Goal: Manage account settings

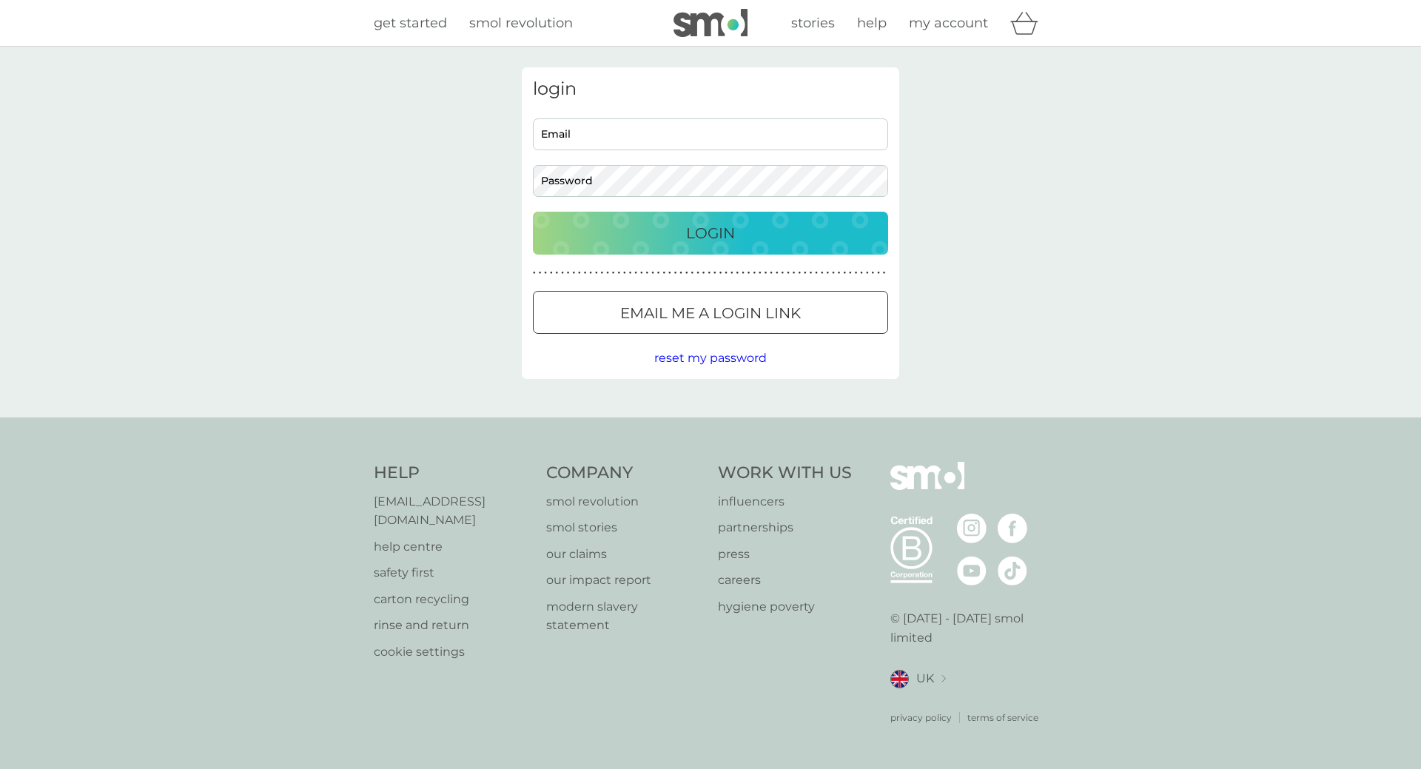
type input "[EMAIL_ADDRESS][DOMAIN_NAME]"
click at [692, 231] on p "Login" at bounding box center [710, 233] width 49 height 24
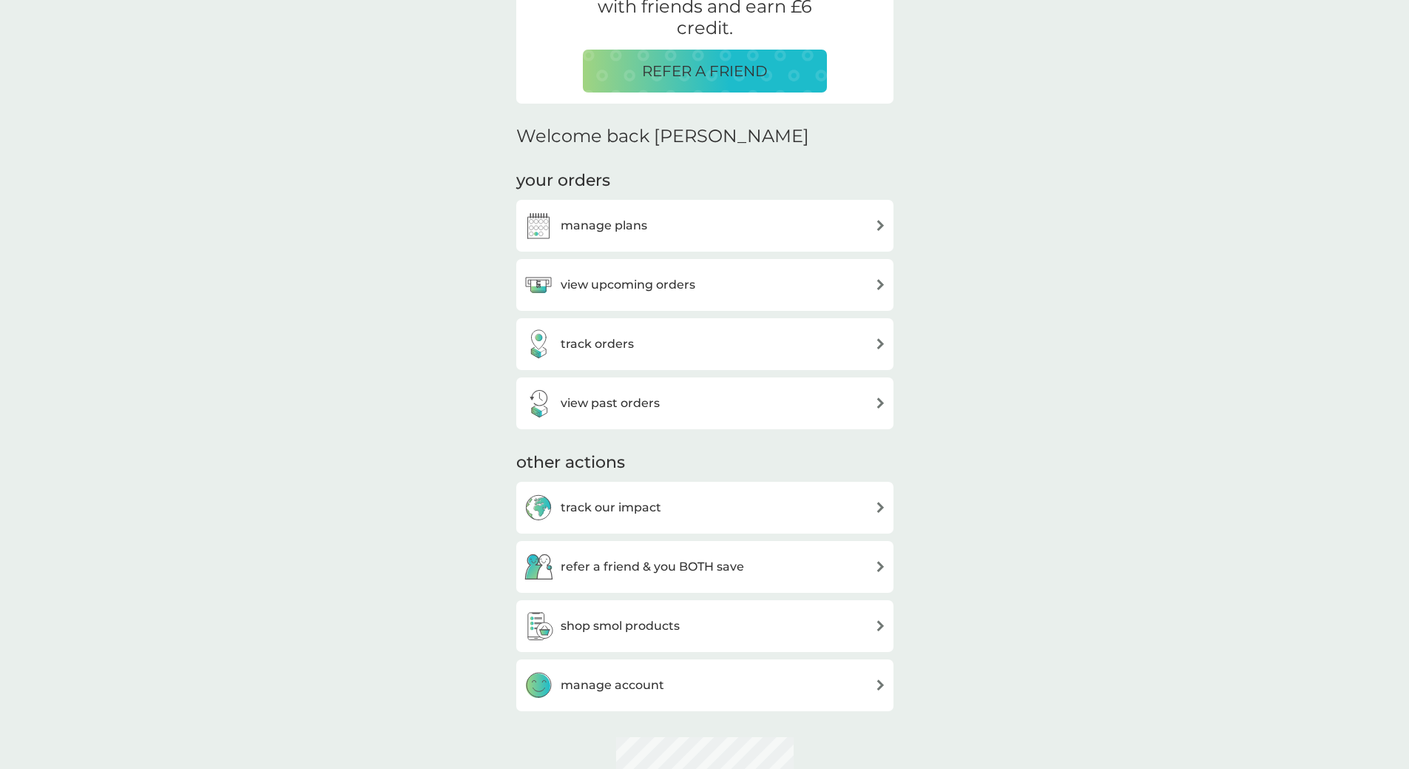
scroll to position [394, 0]
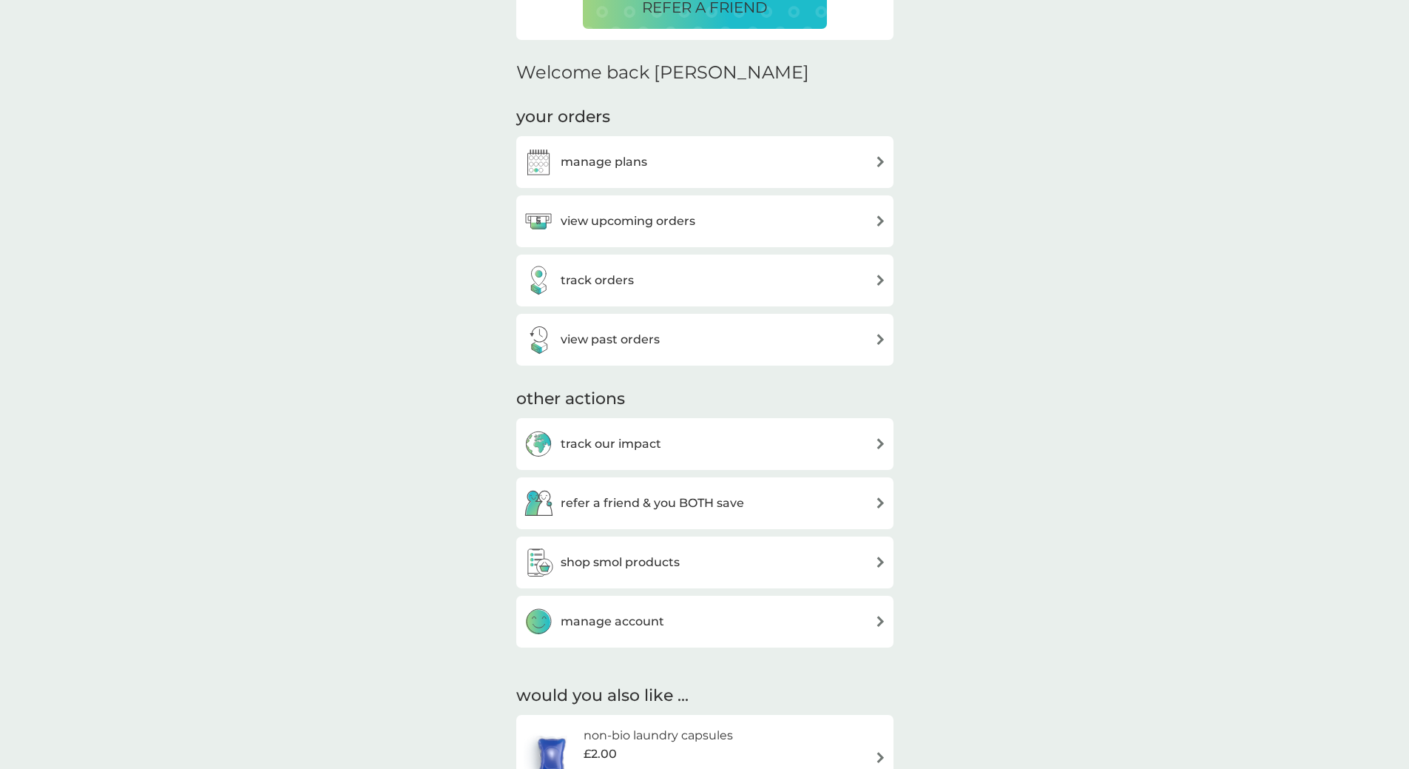
click at [579, 218] on h3 "view upcoming orders" at bounding box center [628, 221] width 135 height 19
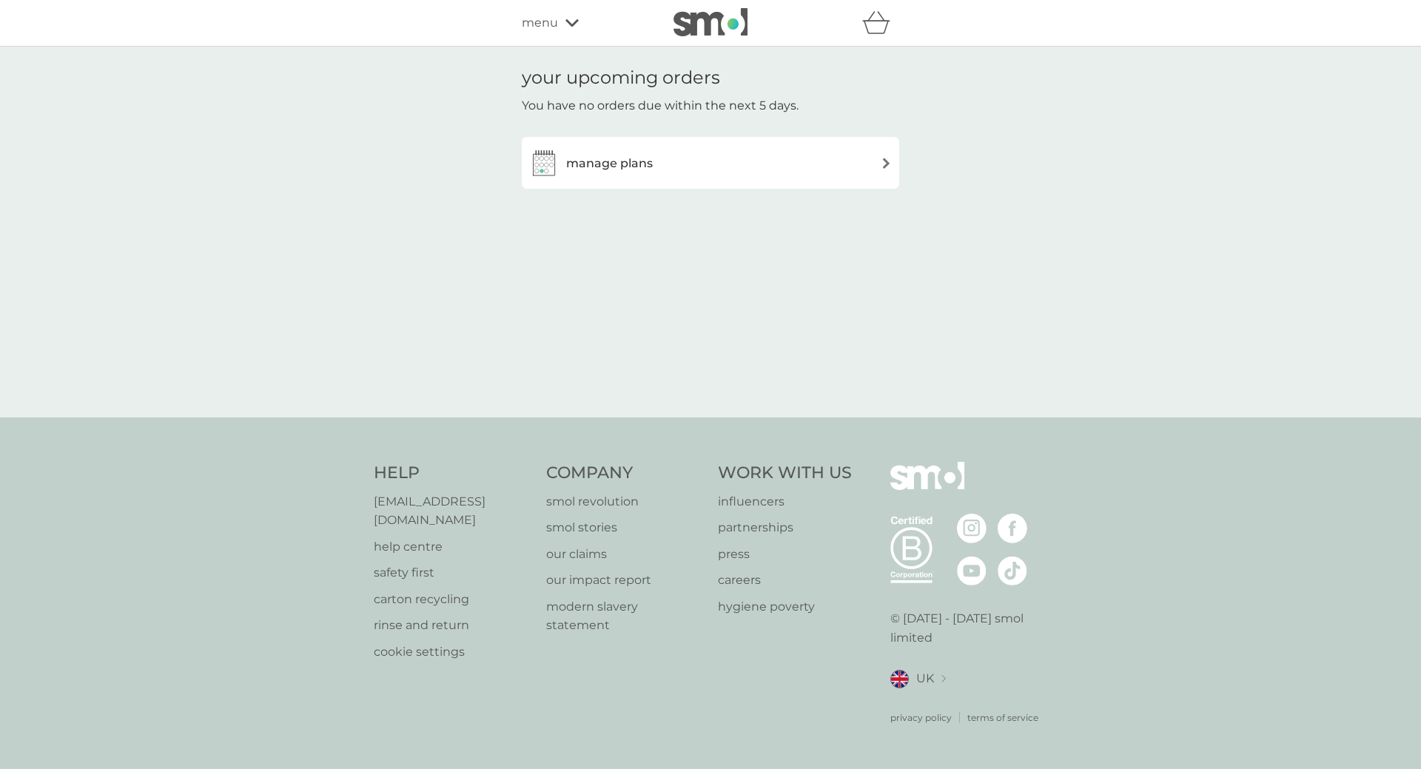
click at [882, 163] on img at bounding box center [885, 163] width 11 height 11
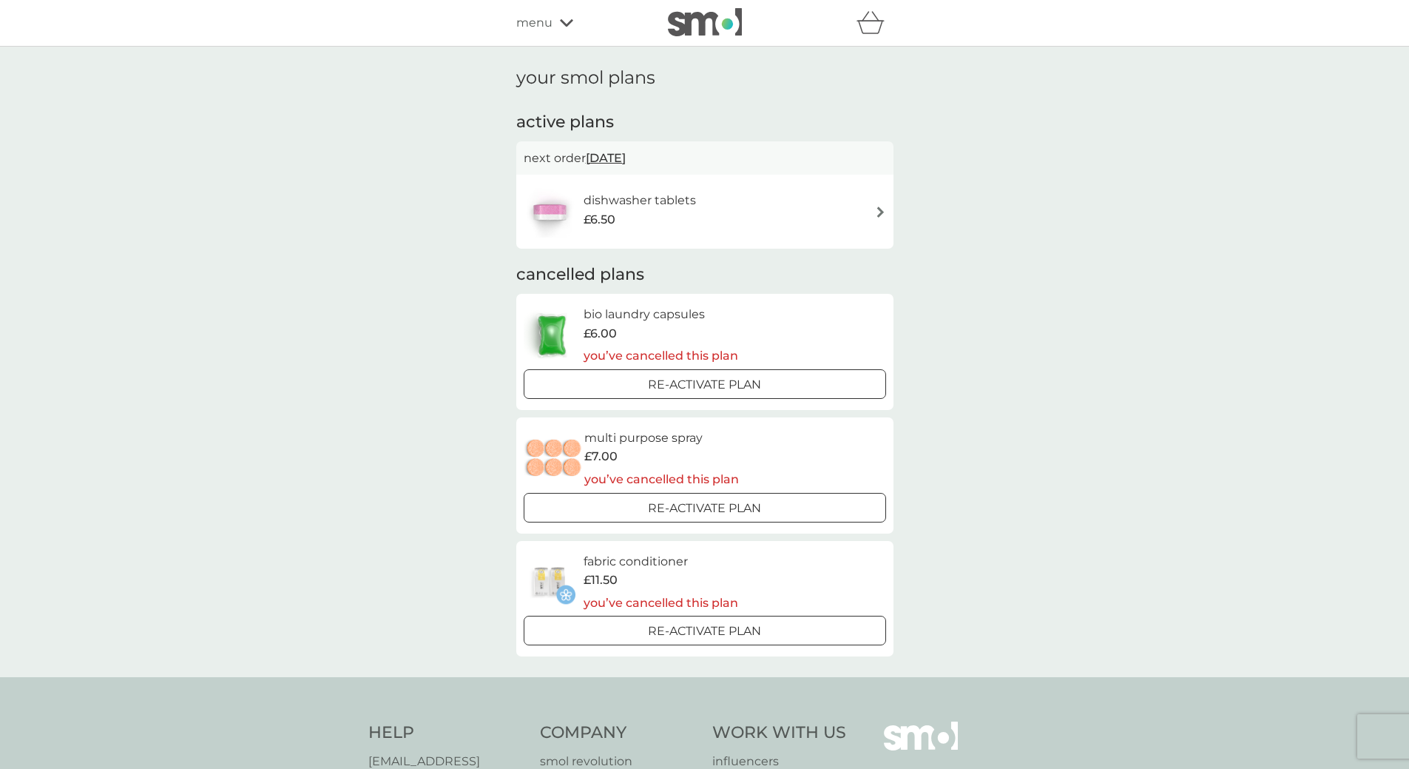
click at [771, 215] on div "dishwasher tablets £6.50" at bounding box center [705, 212] width 363 height 52
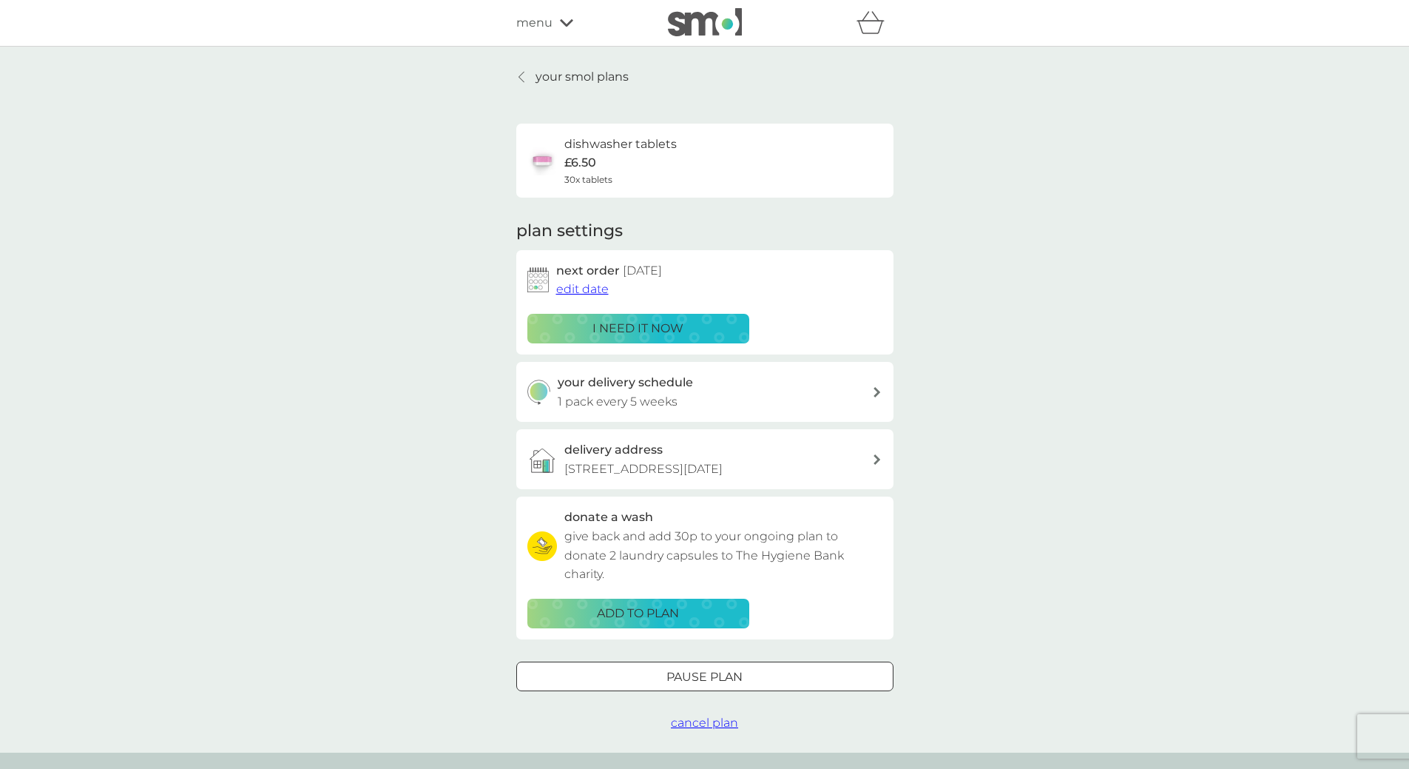
click at [590, 288] on span "edit date" at bounding box center [582, 289] width 53 height 14
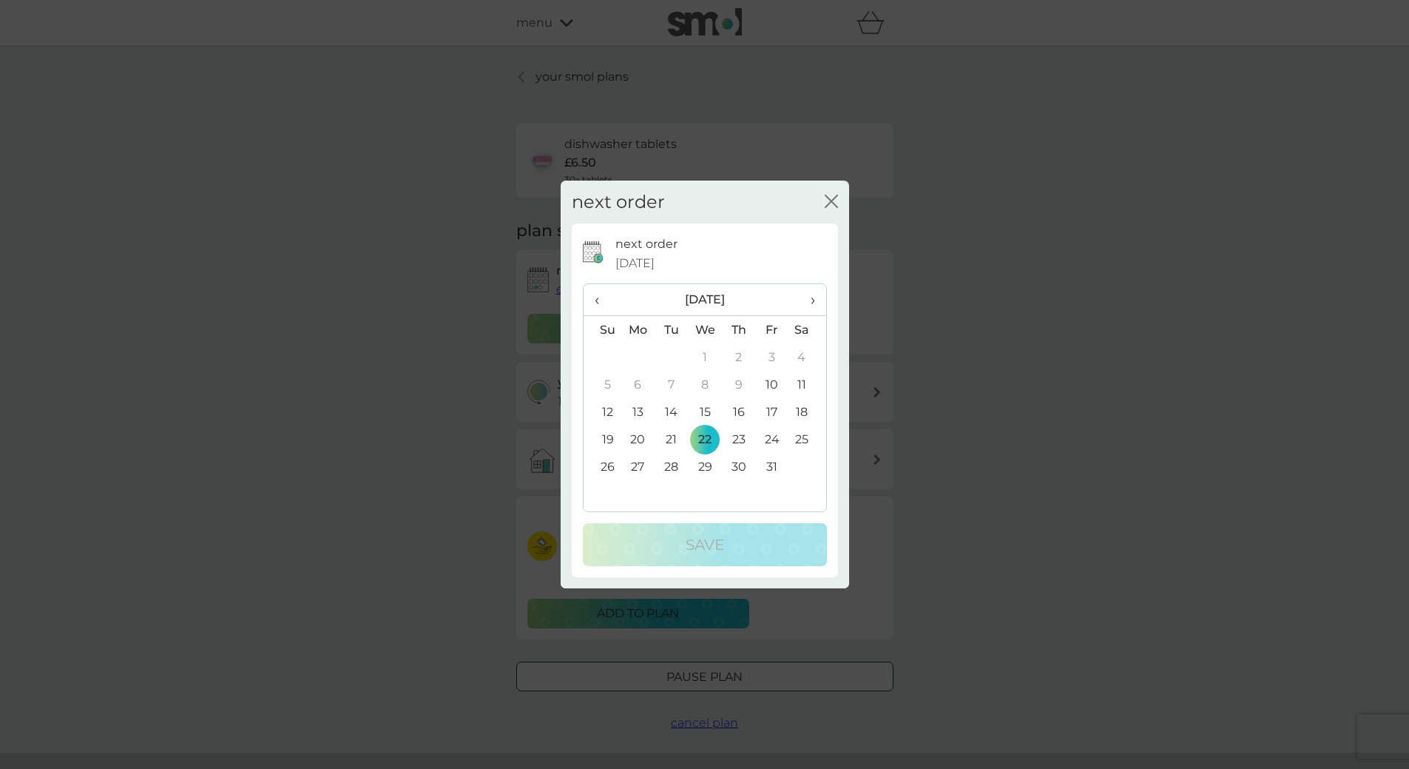
click at [704, 465] on td "29" at bounding box center [705, 466] width 34 height 27
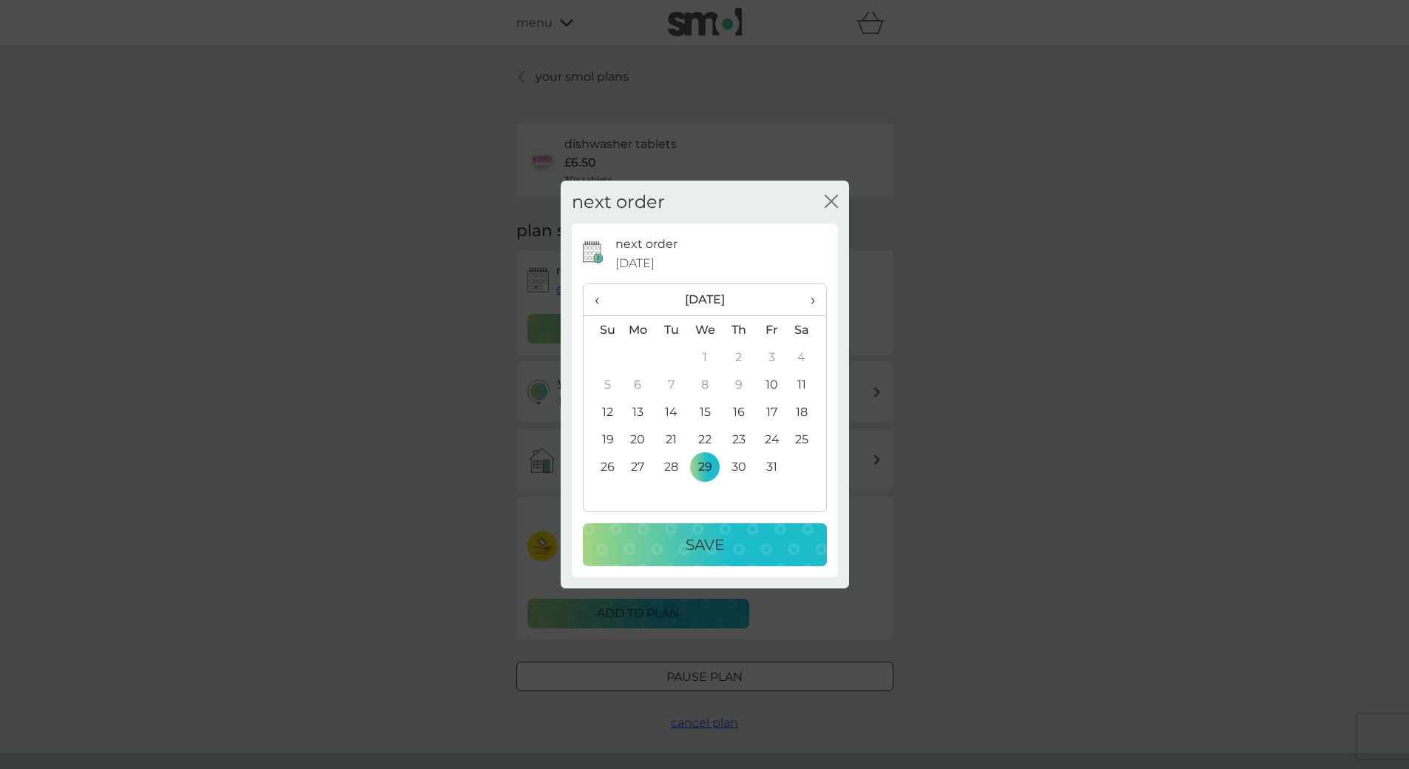
click at [714, 540] on p "Save" at bounding box center [705, 545] width 38 height 24
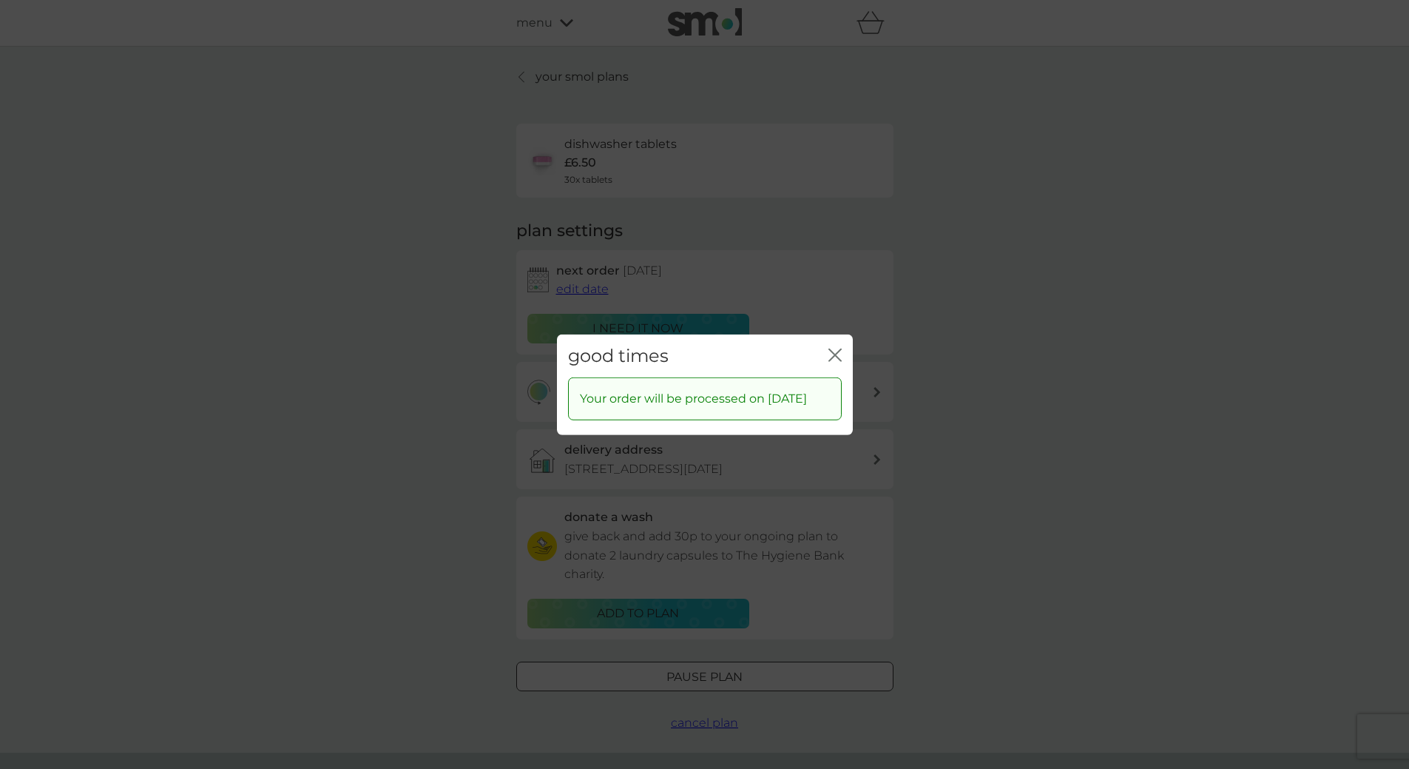
click at [834, 348] on icon "close" at bounding box center [832, 354] width 6 height 12
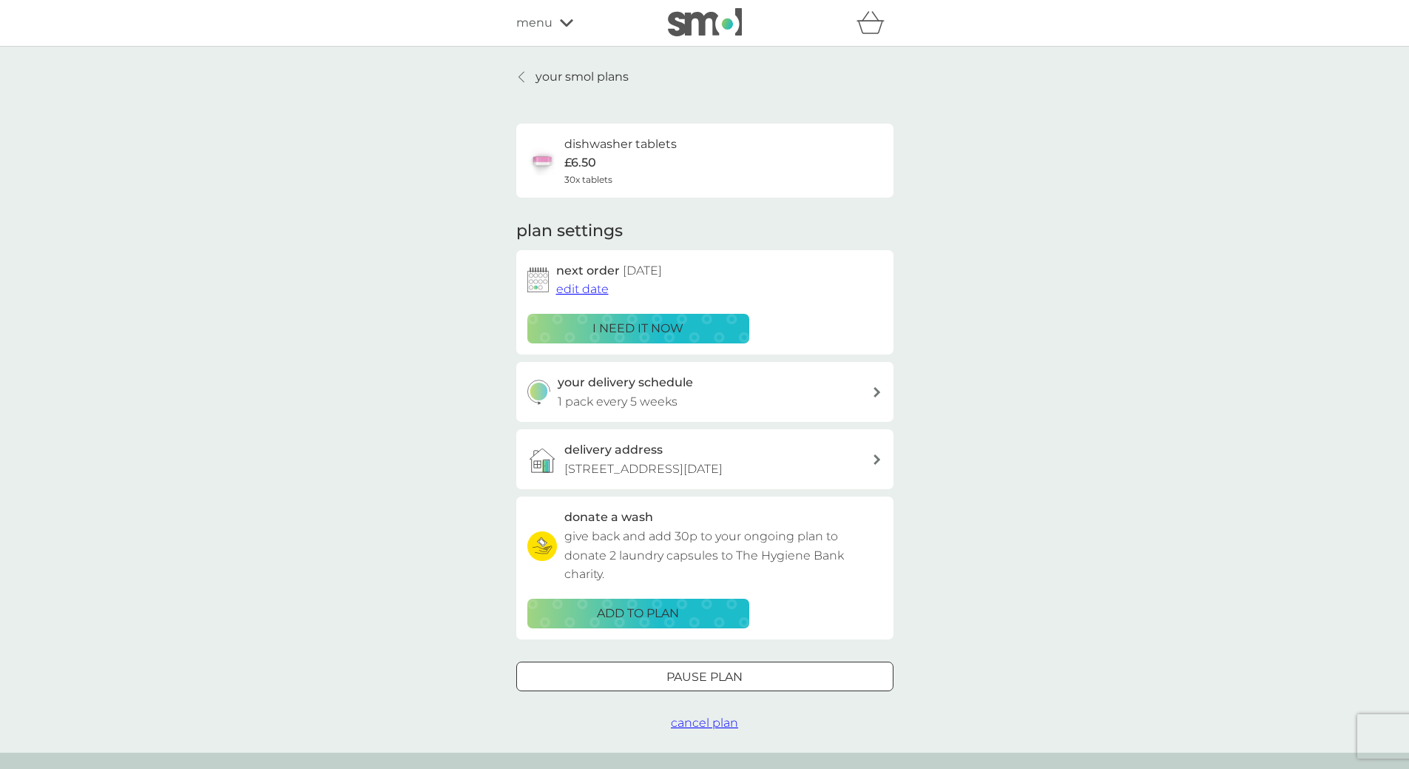
click at [522, 78] on icon at bounding box center [522, 77] width 6 height 12
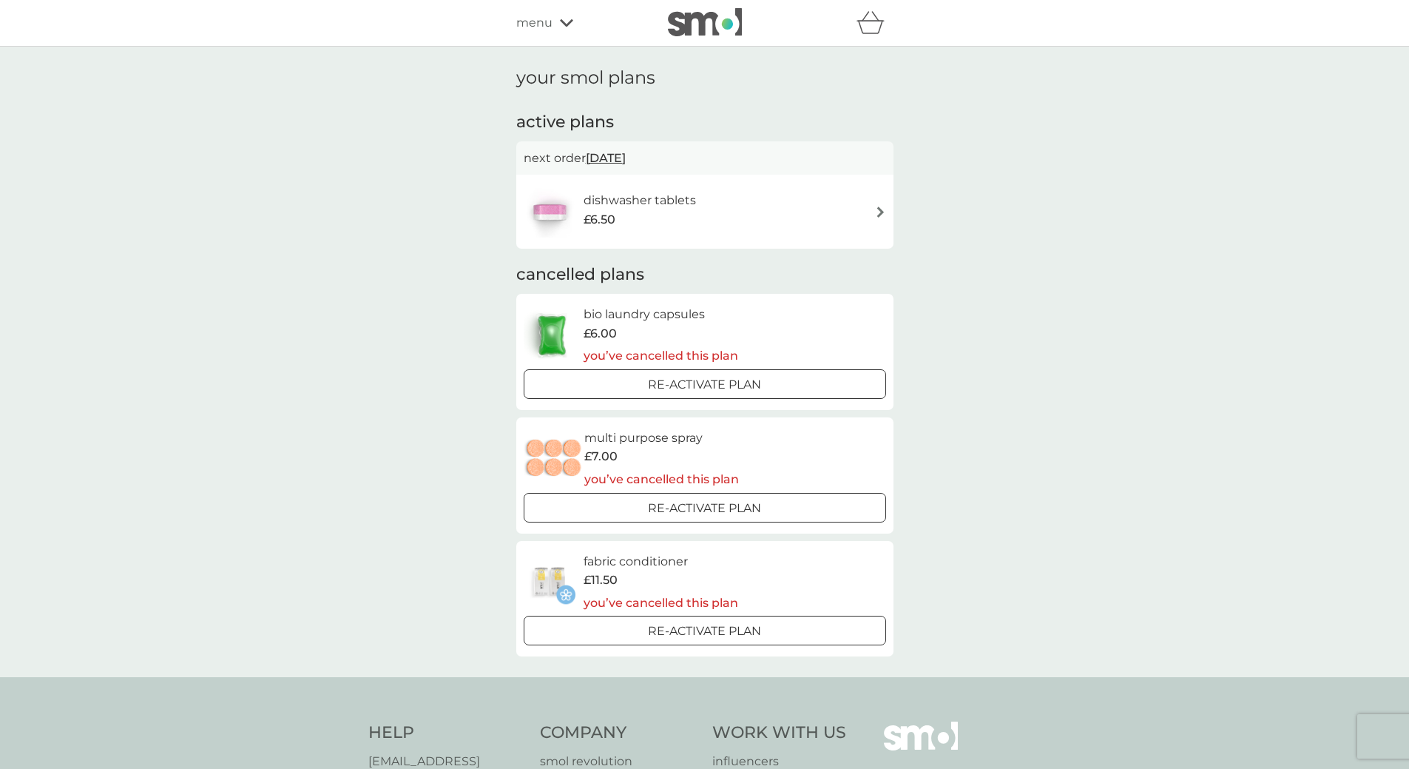
click at [543, 26] on span "menu" at bounding box center [534, 22] width 36 height 19
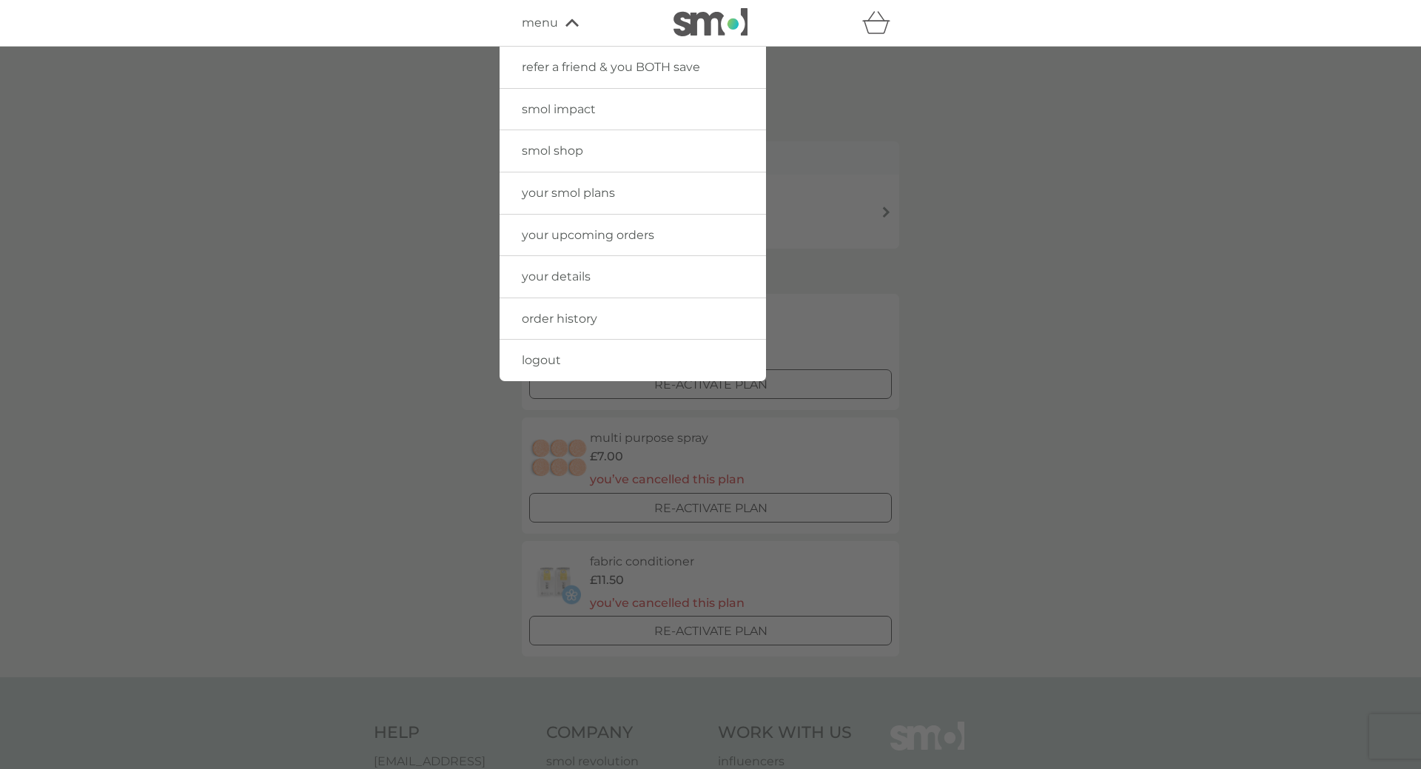
click at [703, 23] on img at bounding box center [710, 22] width 74 height 28
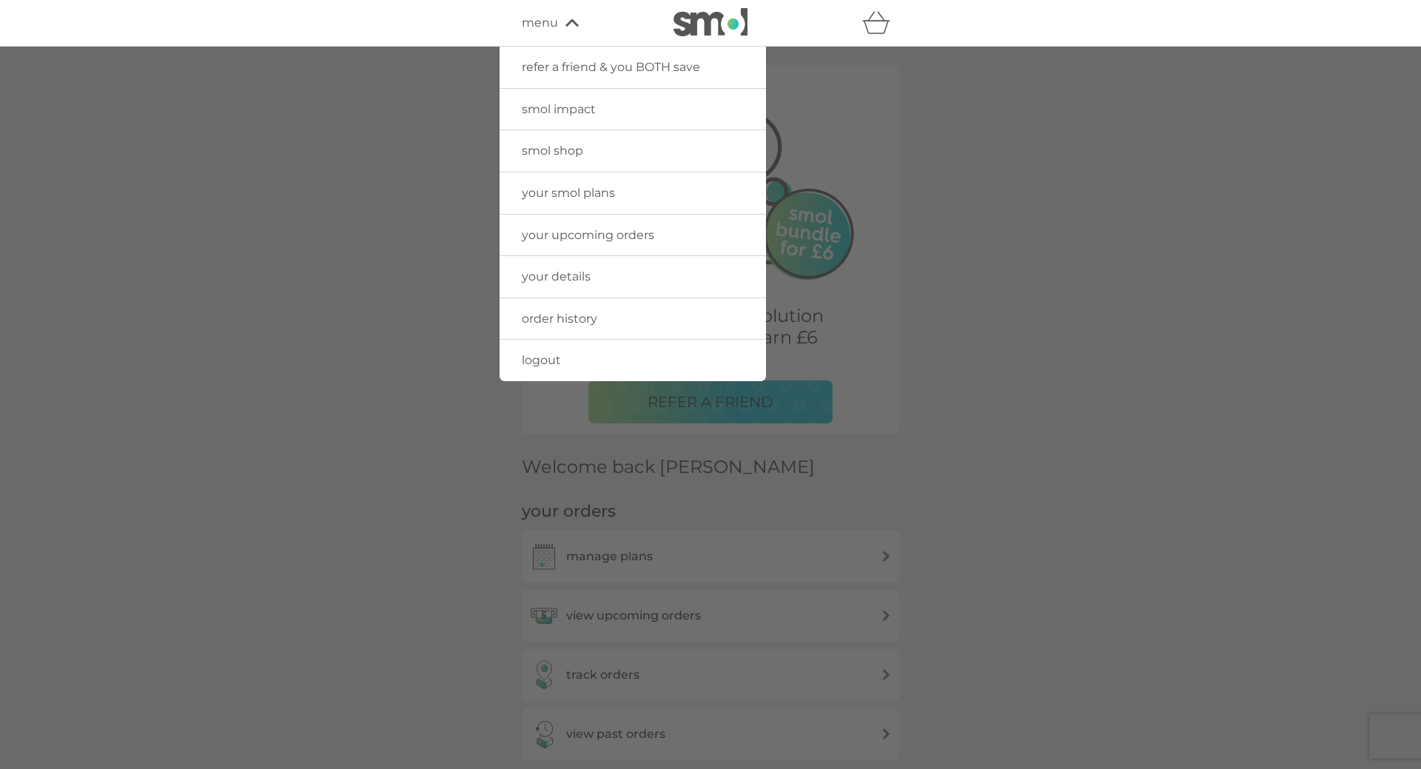
click at [556, 110] on span "smol impact" at bounding box center [559, 109] width 74 height 14
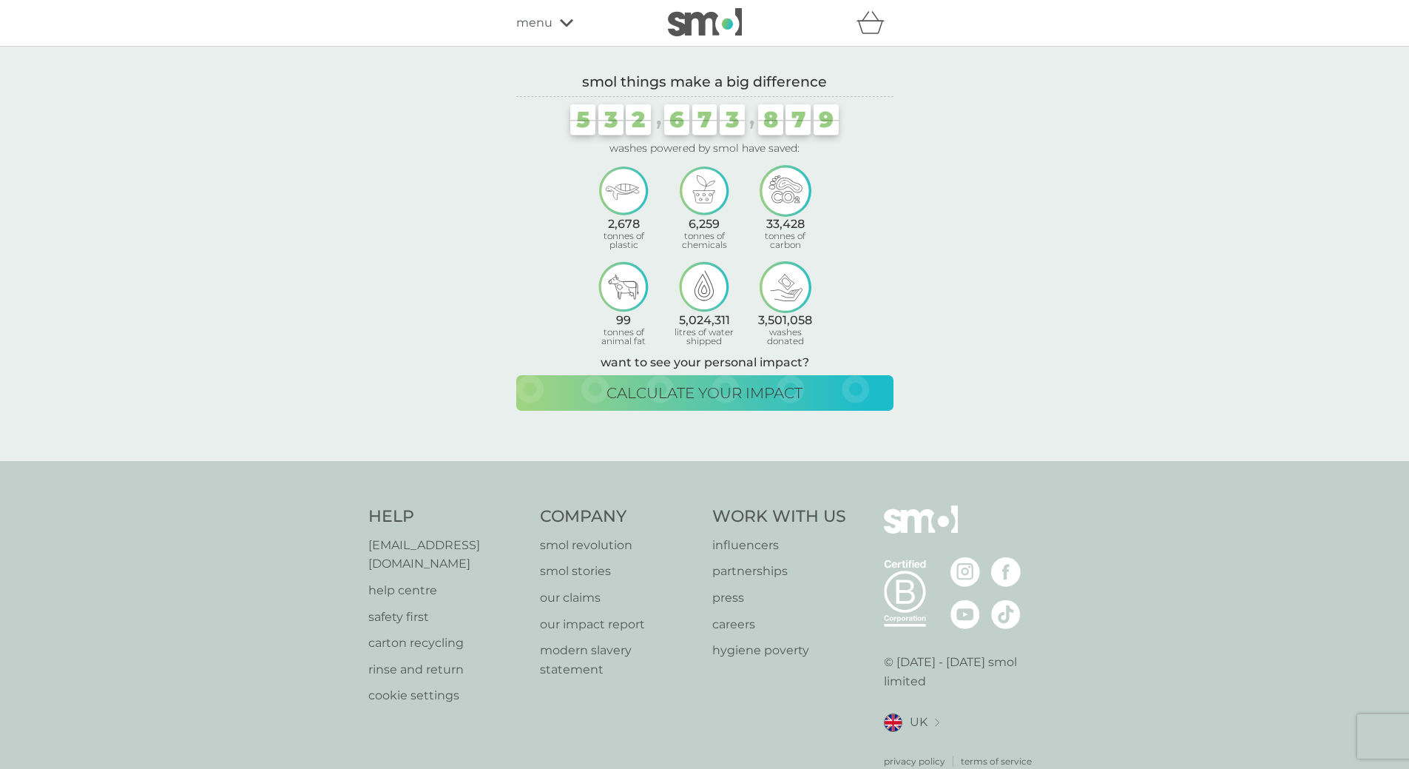
click at [566, 22] on icon at bounding box center [566, 22] width 13 height 9
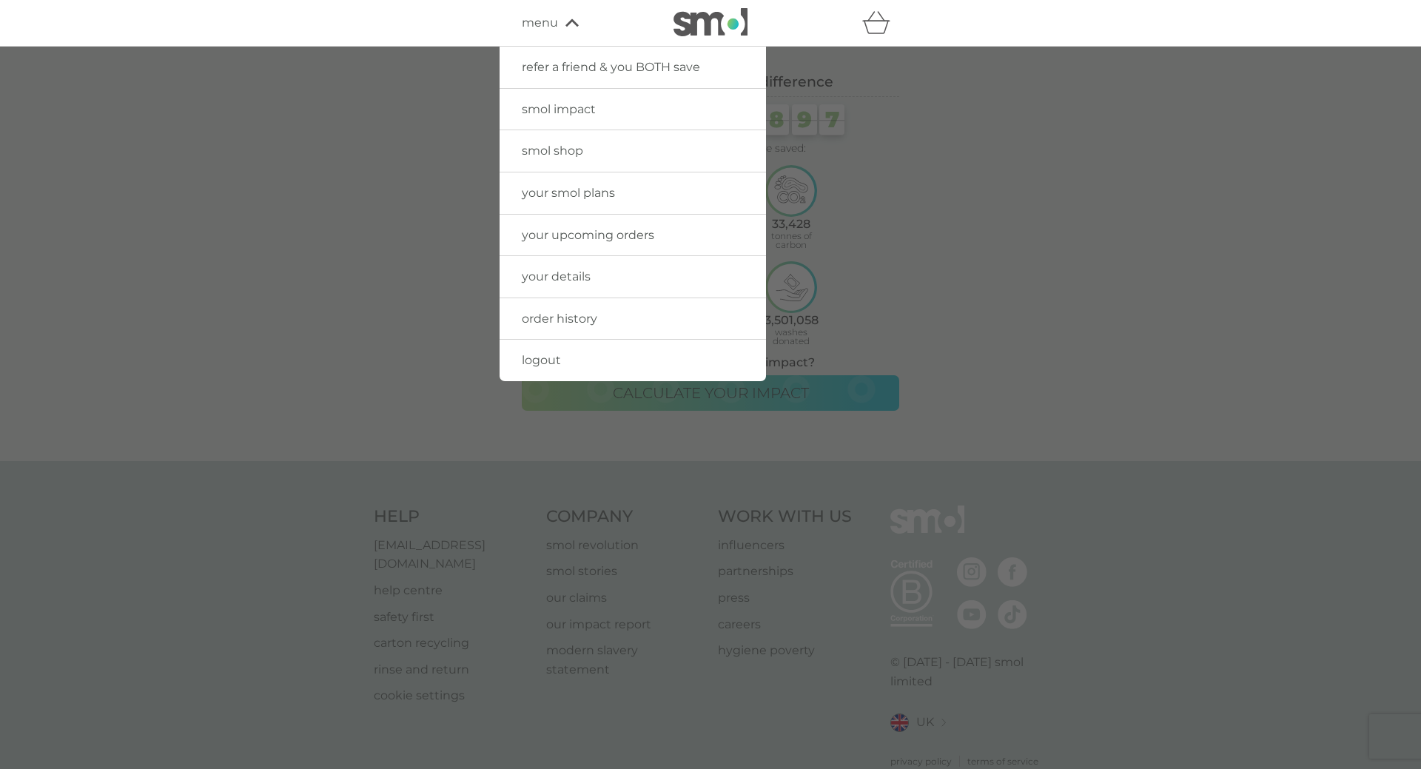
click at [520, 149] on link "smol shop" at bounding box center [632, 150] width 266 height 41
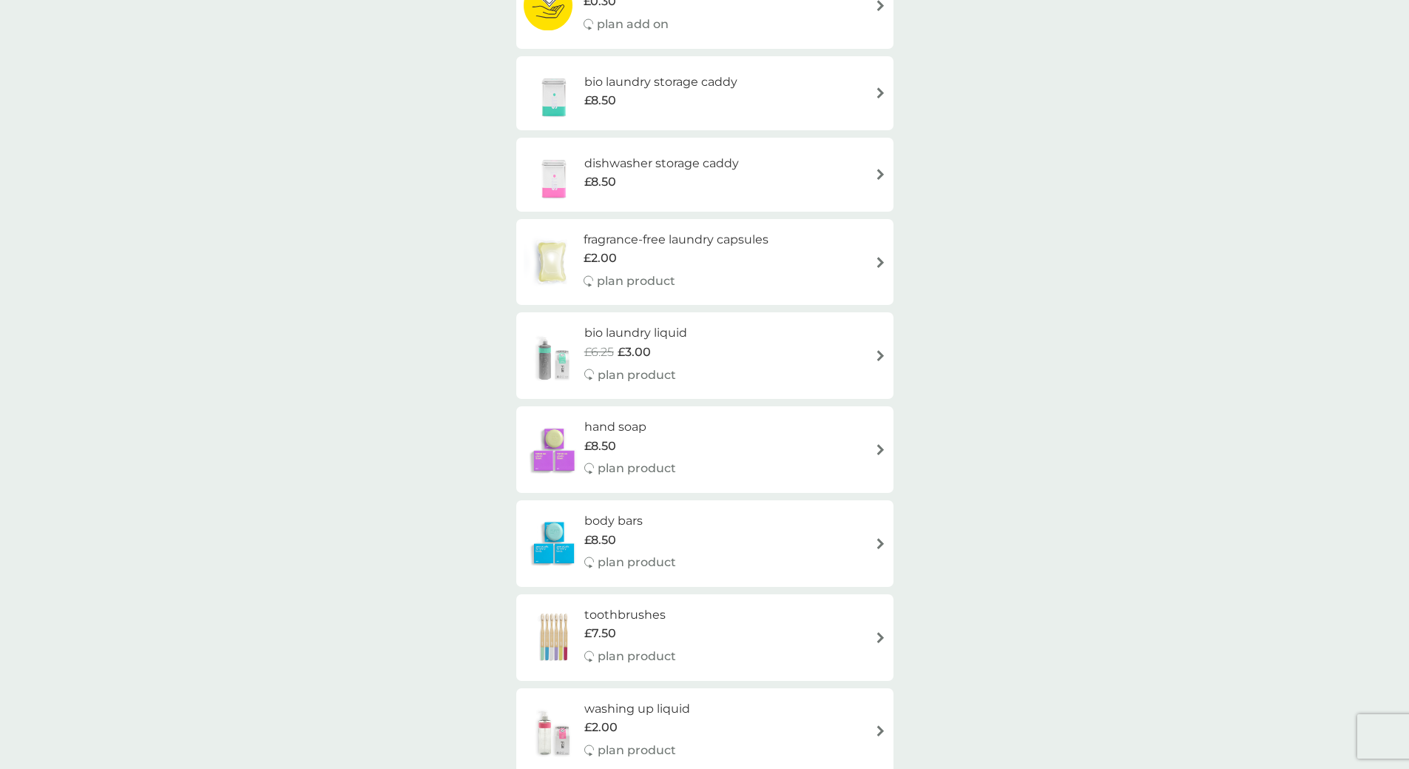
scroll to position [789, 0]
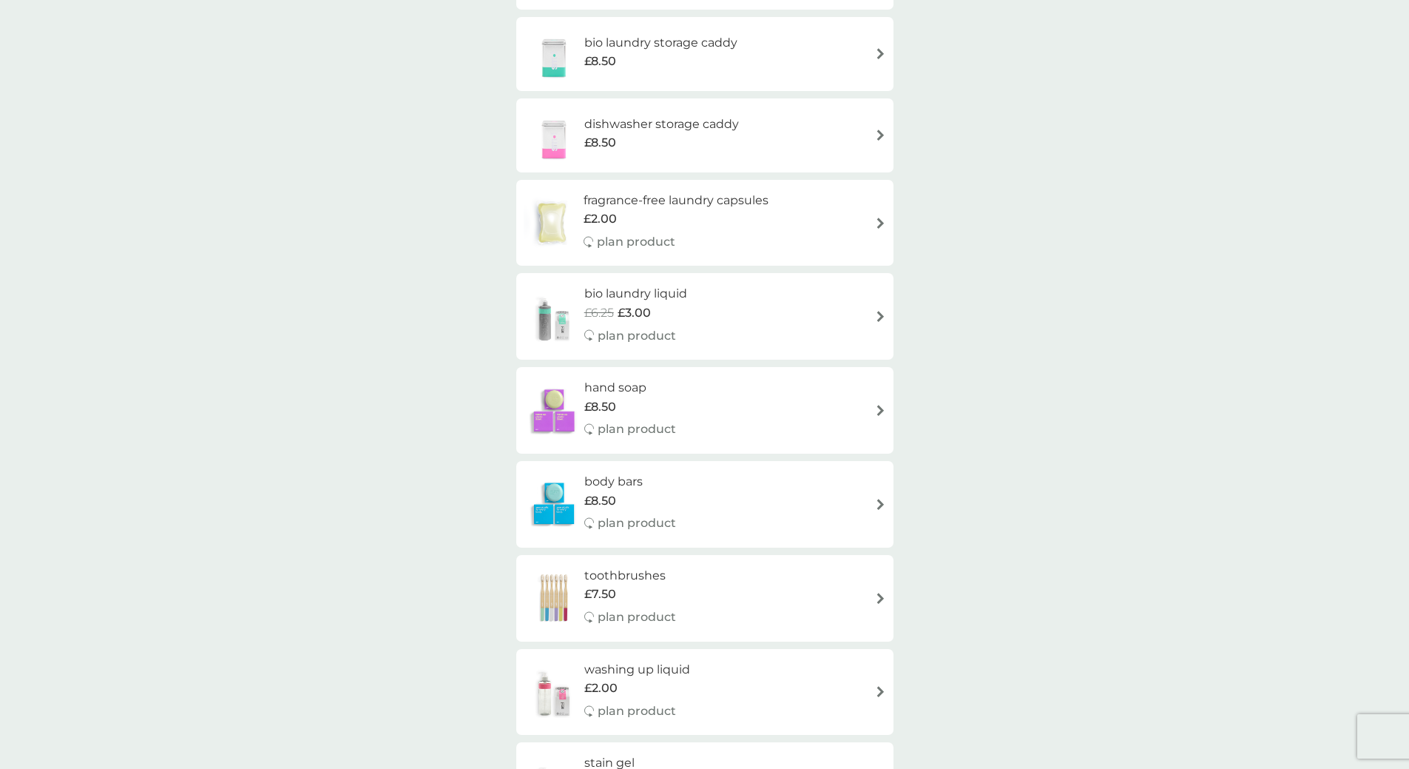
click at [879, 224] on img at bounding box center [880, 223] width 11 height 11
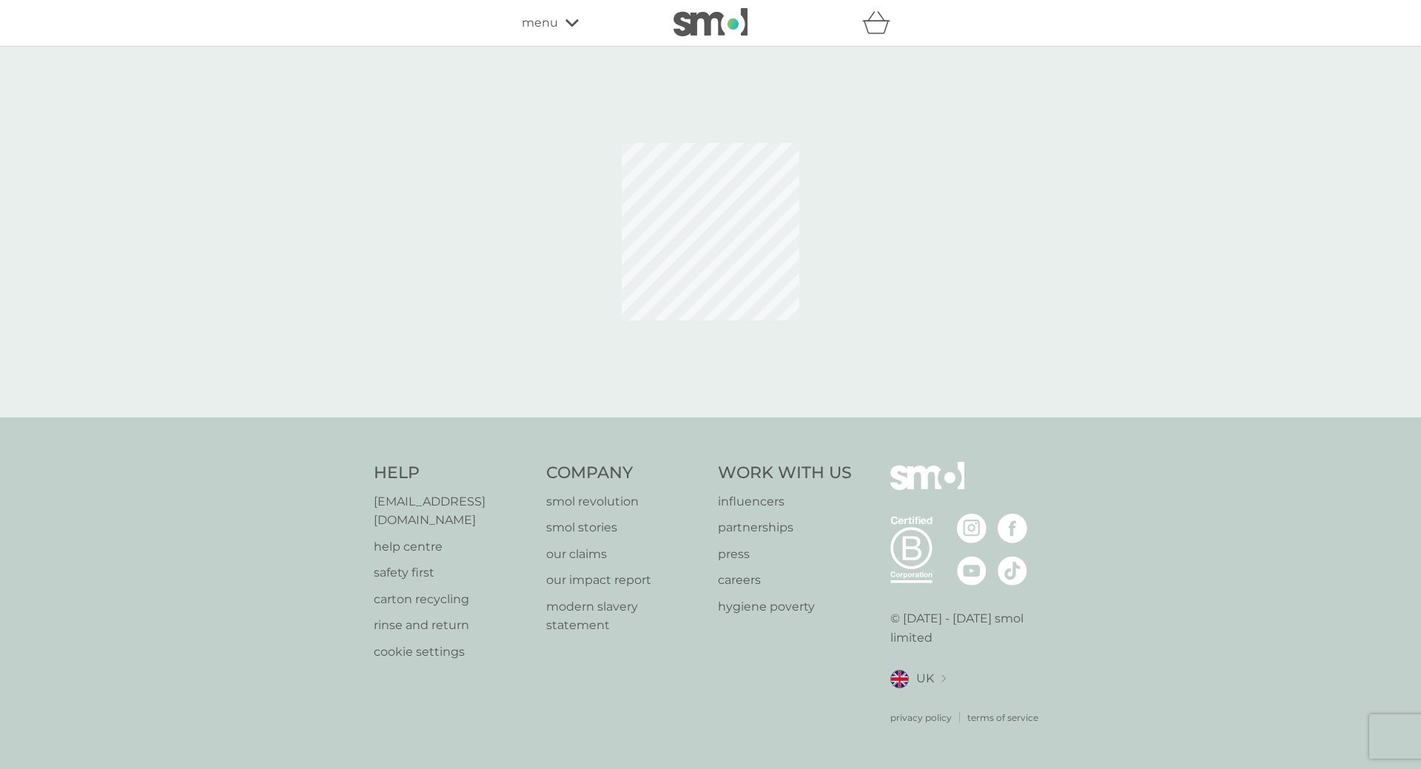
select select "42"
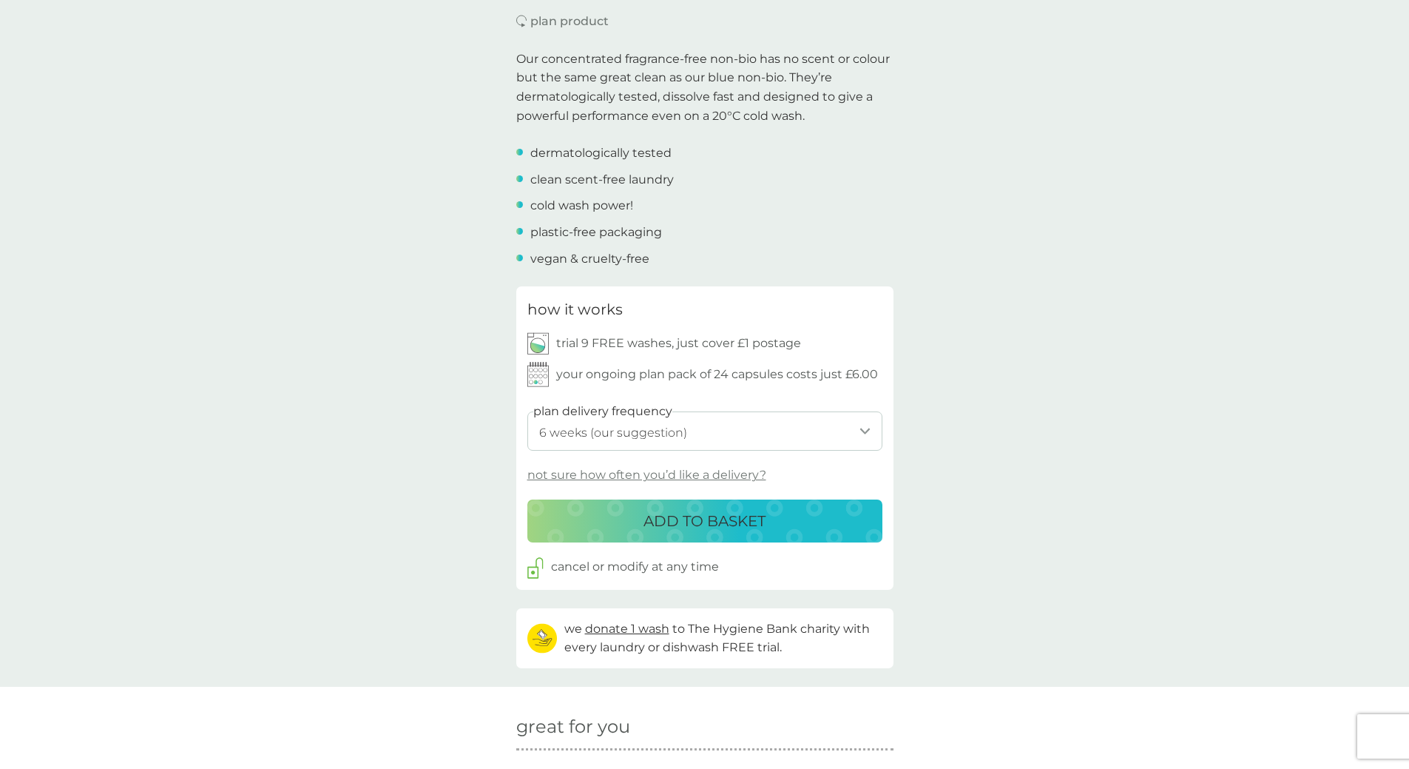
scroll to position [444, 0]
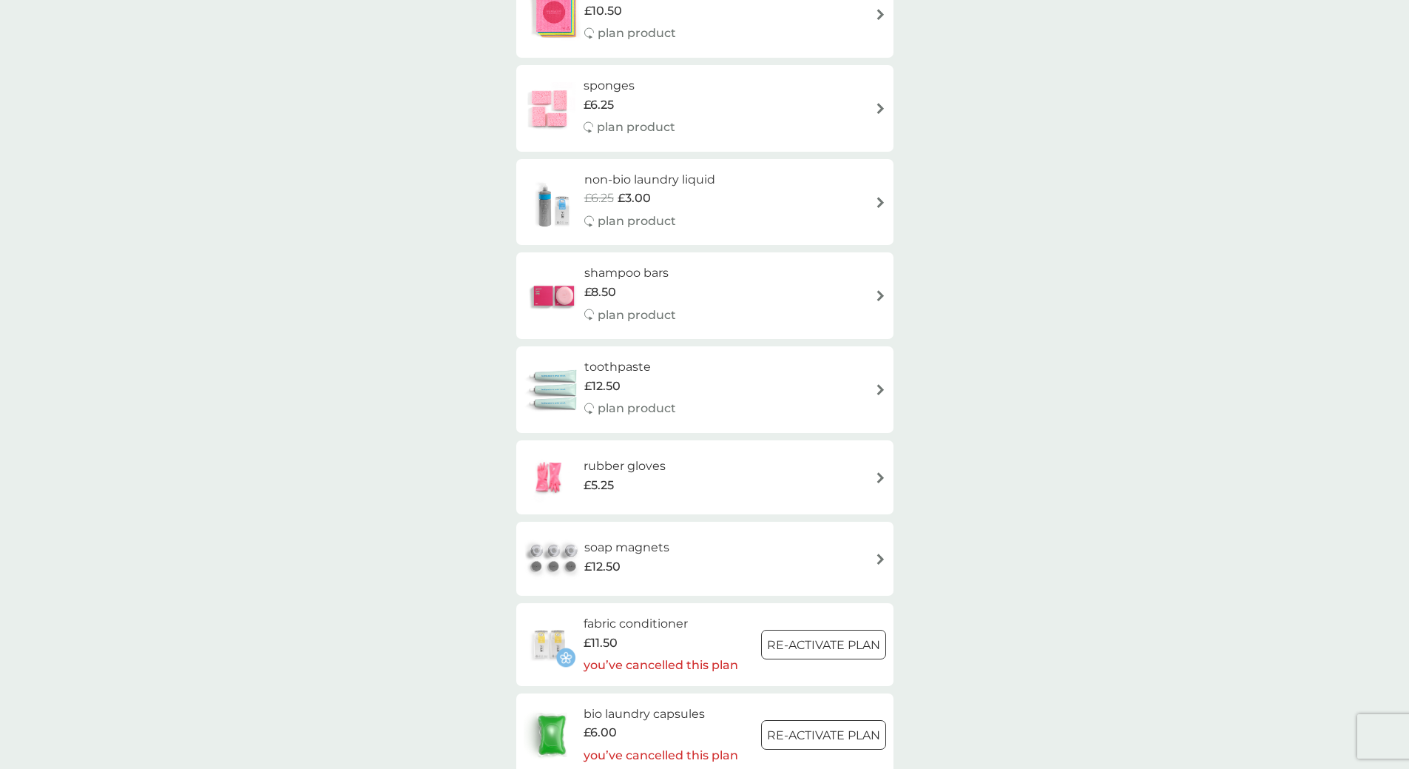
scroll to position [1677, 0]
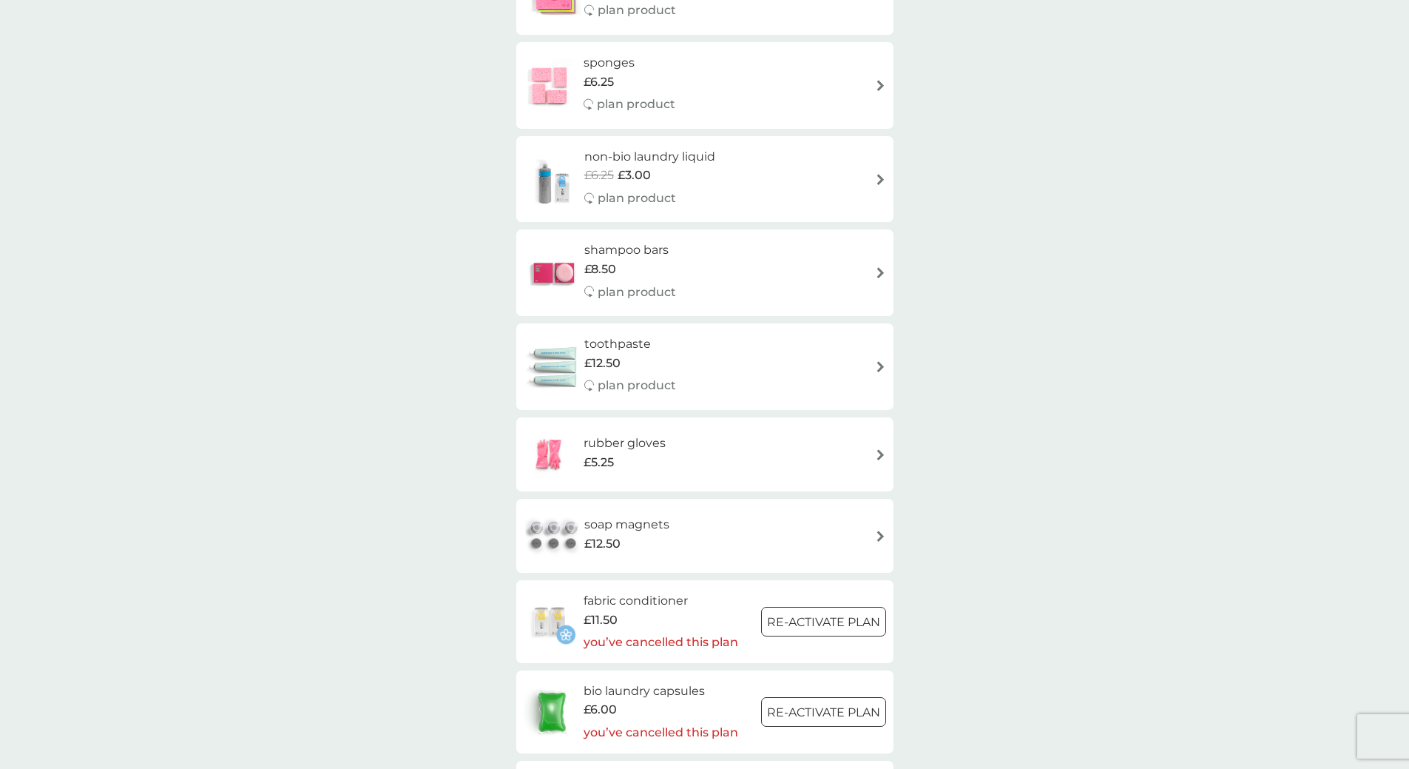
click at [624, 263] on div "£8.50" at bounding box center [630, 269] width 92 height 19
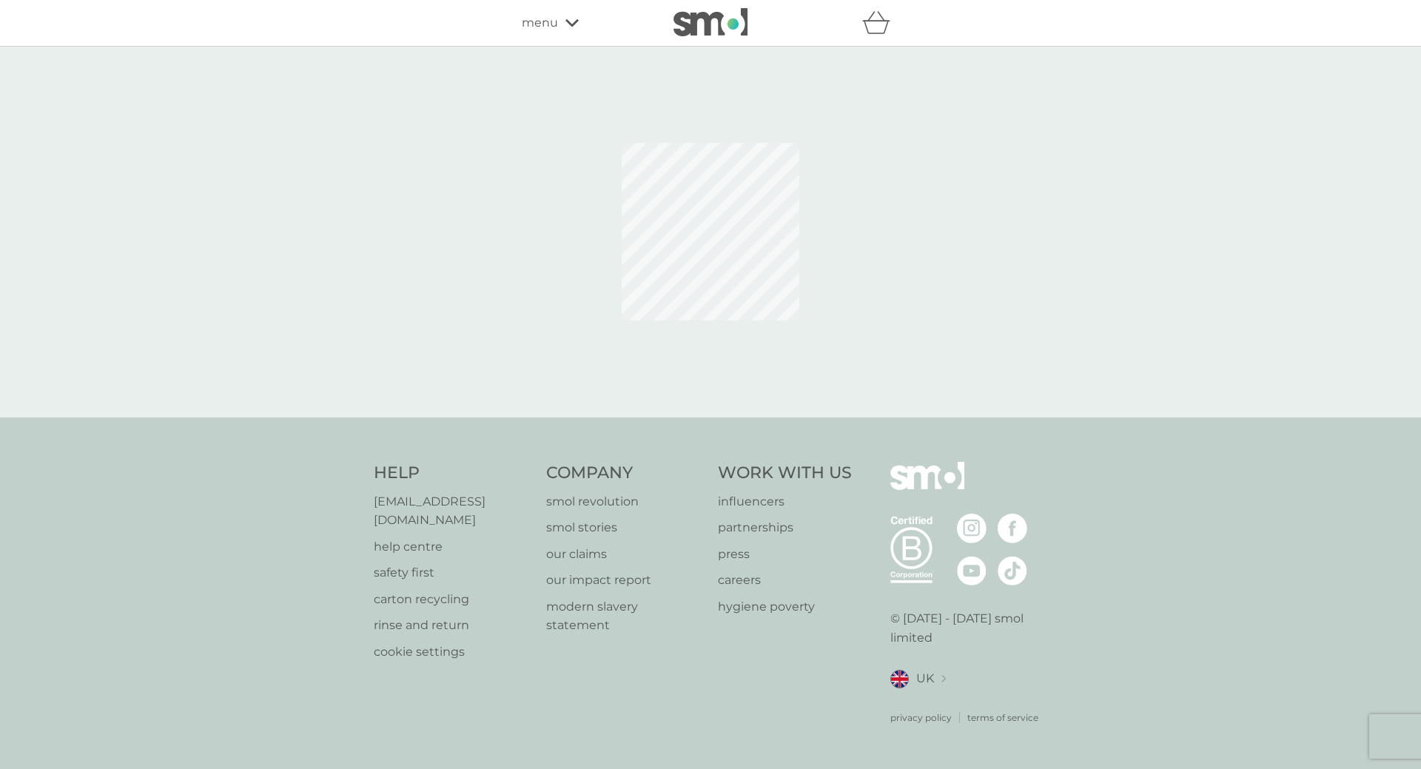
select select "63"
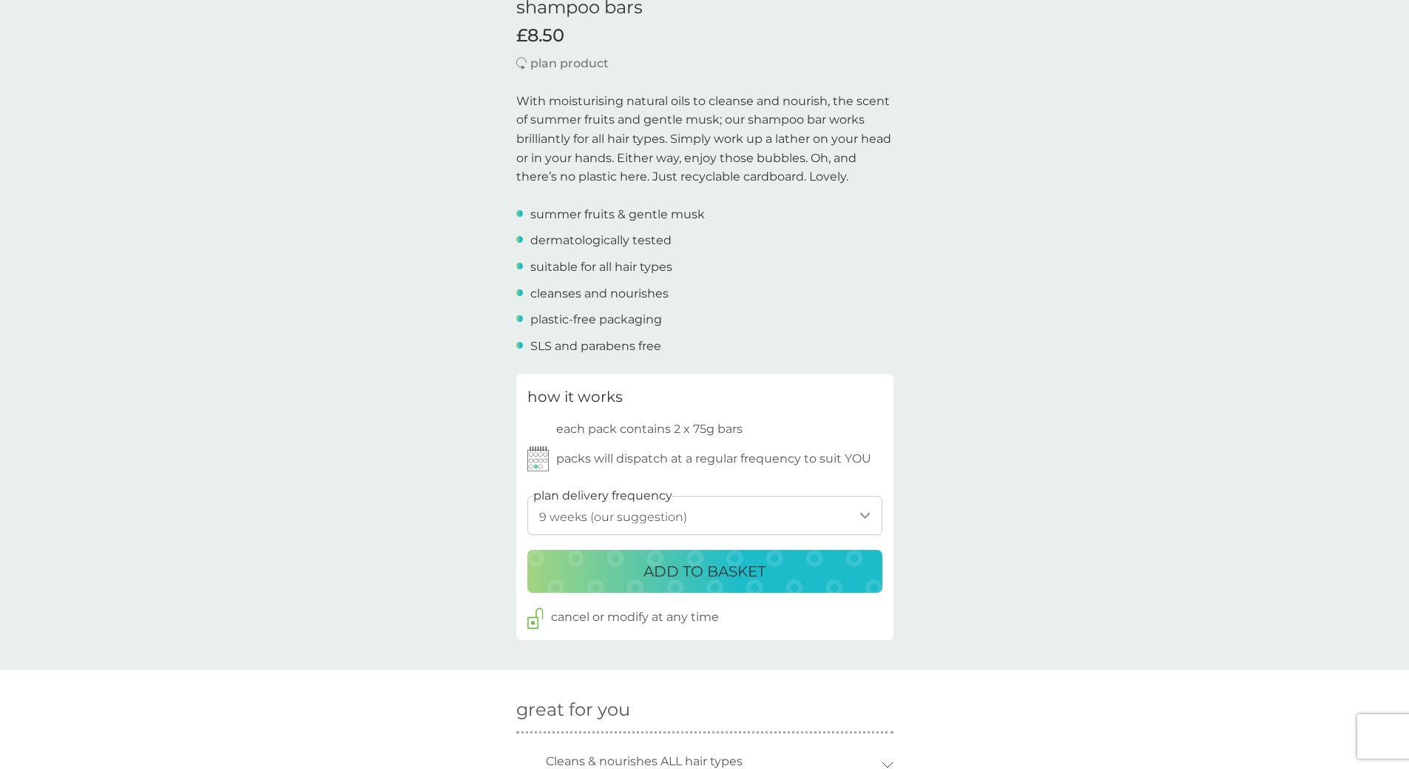
scroll to position [444, 0]
